Goal: Information Seeking & Learning: Learn about a topic

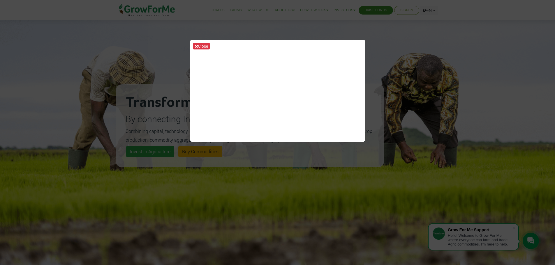
scroll to position [58, 0]
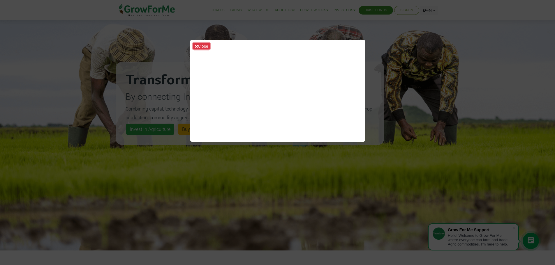
click at [203, 46] on button "Close" at bounding box center [201, 46] width 17 height 7
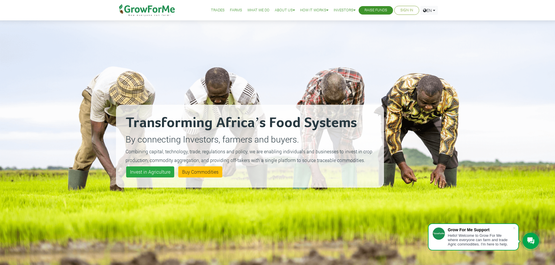
scroll to position [0, 0]
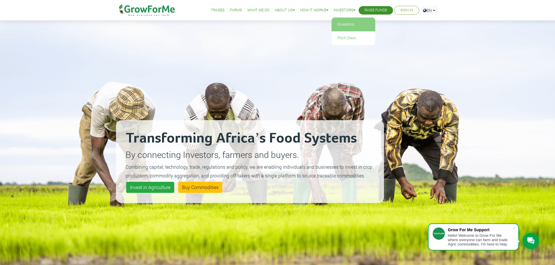
click at [343, 26] on link "Investors" at bounding box center [353, 24] width 44 height 13
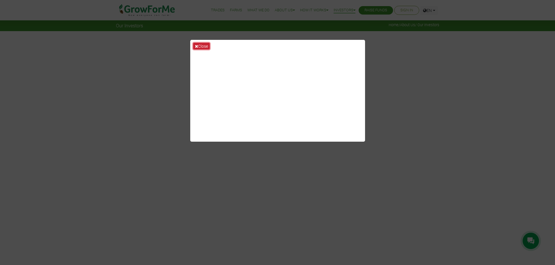
click at [201, 46] on button "Close" at bounding box center [201, 46] width 17 height 7
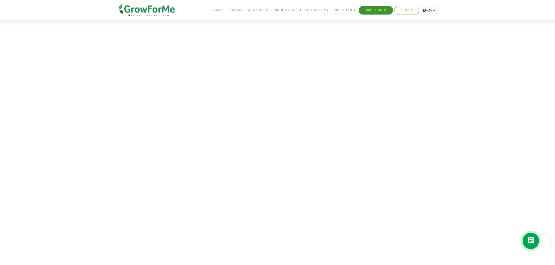
scroll to position [233, 0]
click at [231, 8] on link "Farms" at bounding box center [236, 10] width 12 height 6
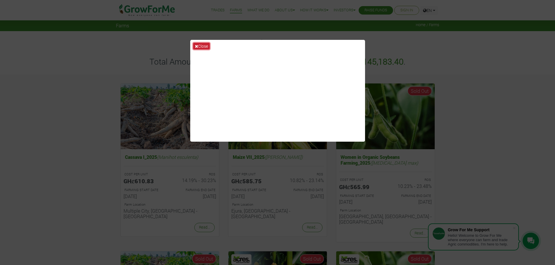
click at [204, 44] on button "Close" at bounding box center [201, 46] width 17 height 7
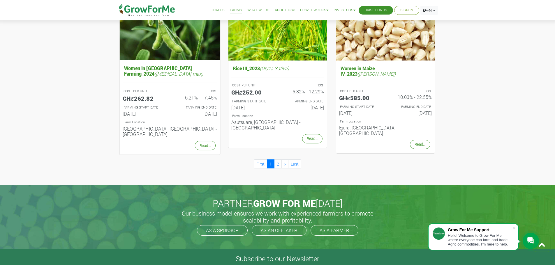
scroll to position [611, 0]
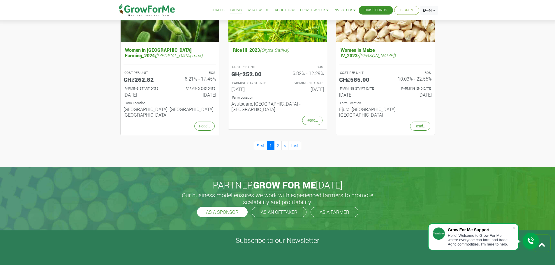
click at [223, 207] on link "AS A SPONSOR" at bounding box center [222, 212] width 51 height 10
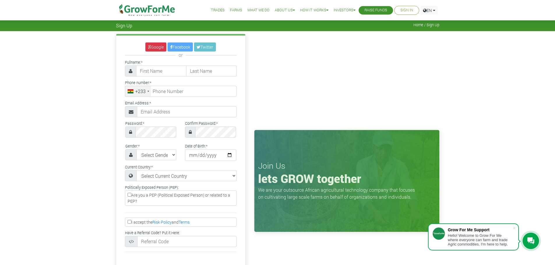
click at [257, 10] on link "What We Do" at bounding box center [258, 10] width 22 height 6
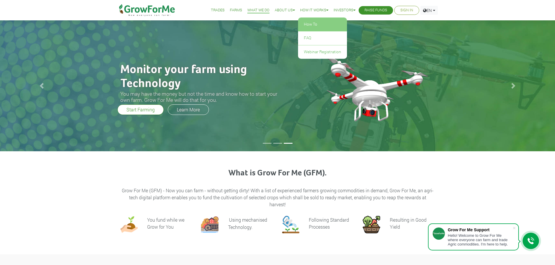
click at [312, 22] on link "How To" at bounding box center [322, 24] width 49 height 13
